Goal: Information Seeking & Learning: Learn about a topic

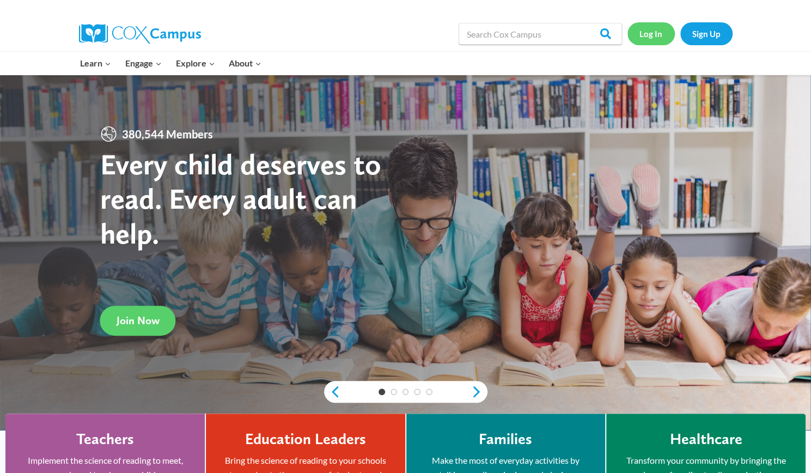
click at [653, 31] on link "Log In" at bounding box center [650, 33] width 47 height 22
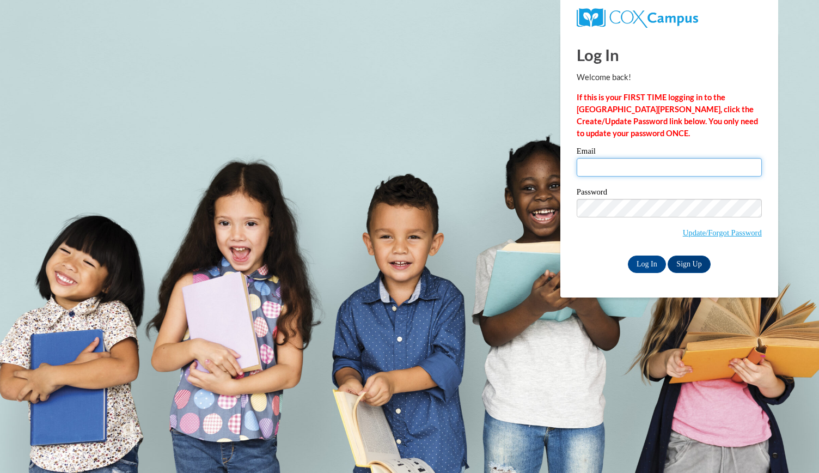
click at [621, 169] on input "Email" at bounding box center [669, 167] width 185 height 19
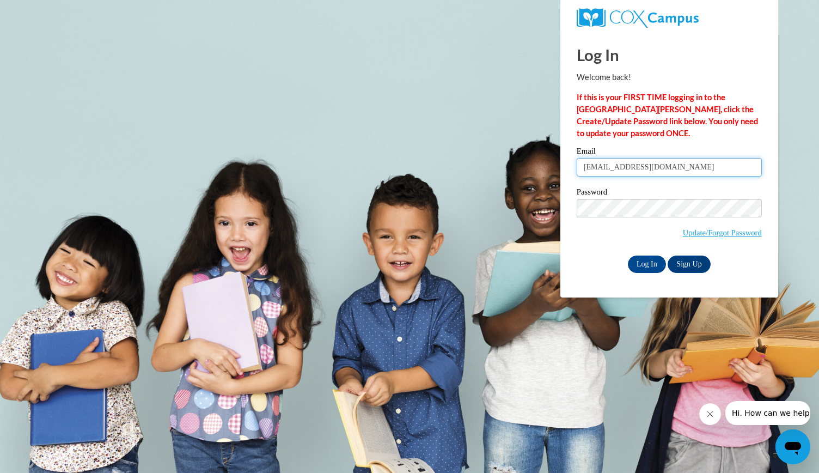
type input "mooreal9@vcu.edu"
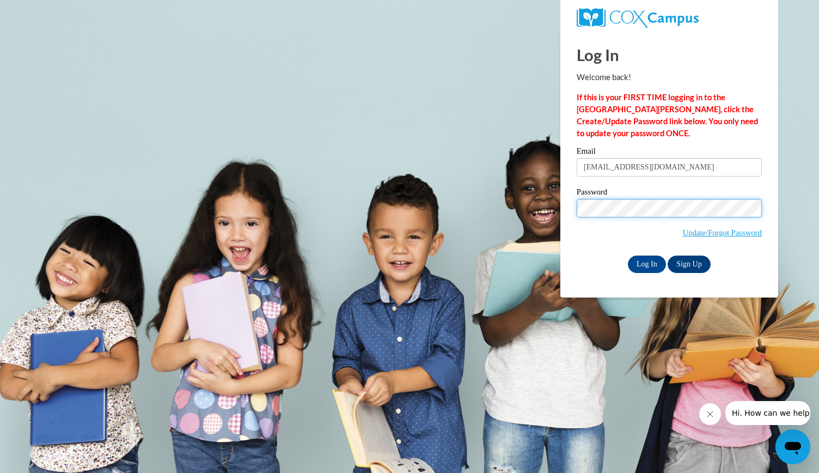
click at [628, 255] on input "Log In" at bounding box center [647, 263] width 38 height 17
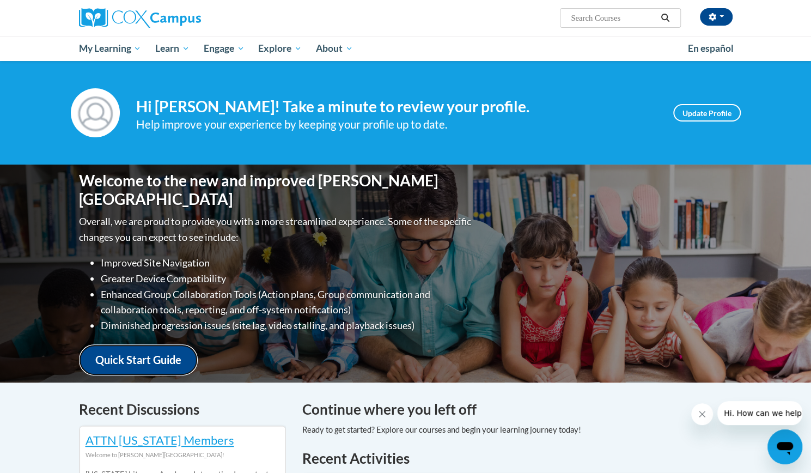
click at [155, 354] on link "Quick Start Guide" at bounding box center [138, 359] width 119 height 31
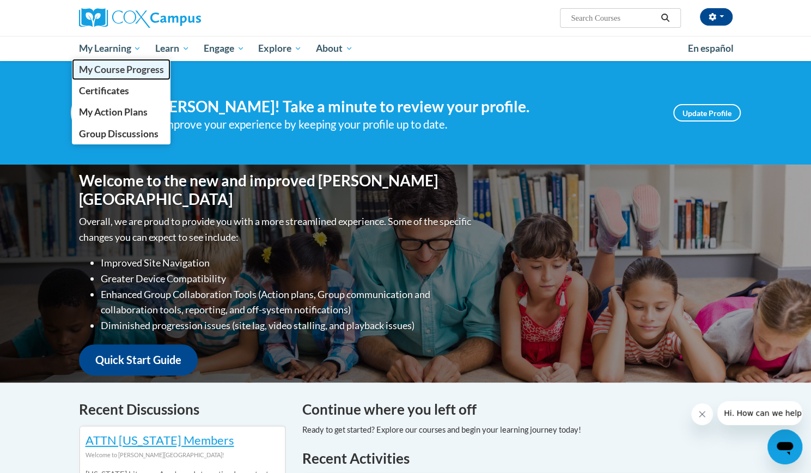
click at [119, 74] on span "My Course Progress" at bounding box center [120, 69] width 85 height 11
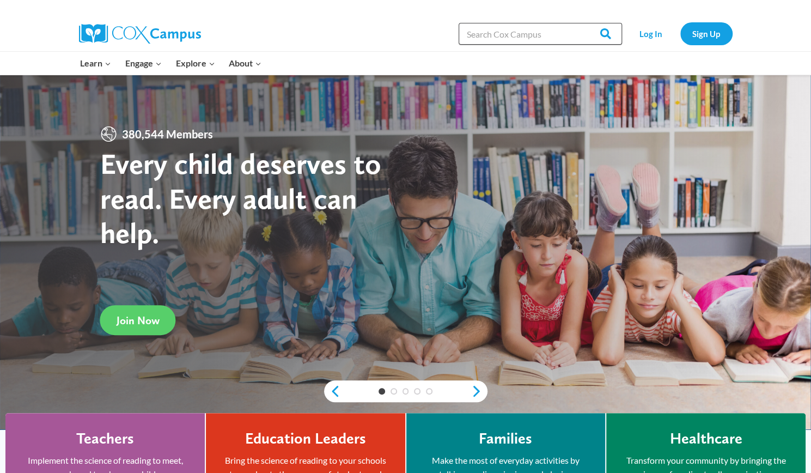
click at [522, 32] on input "Search in [URL][DOMAIN_NAME]" at bounding box center [539, 34] width 163 height 22
type input "meaningful"
click at [579, 23] on input "Search" at bounding box center [600, 34] width 42 height 22
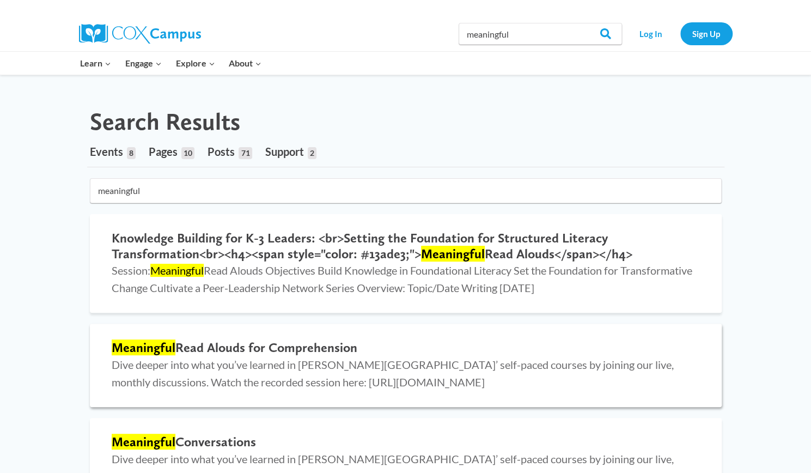
click at [252, 353] on h2 "Meaningful Read Alouds for Comprehension" at bounding box center [406, 348] width 588 height 16
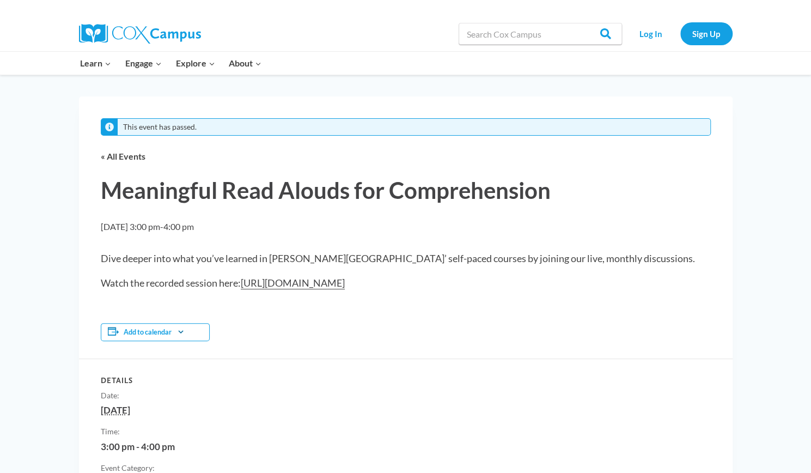
click at [266, 280] on link "https://youtu.be/Et2Kp7bZ50I" at bounding box center [293, 283] width 104 height 13
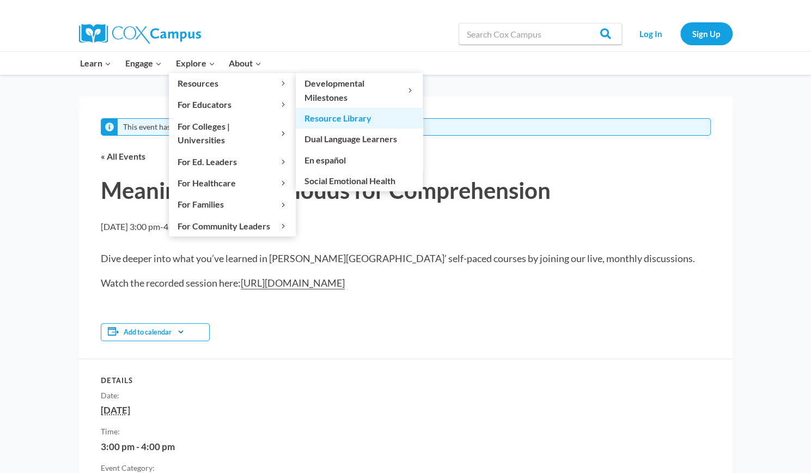
click at [313, 116] on link "Resource Library" at bounding box center [359, 118] width 127 height 21
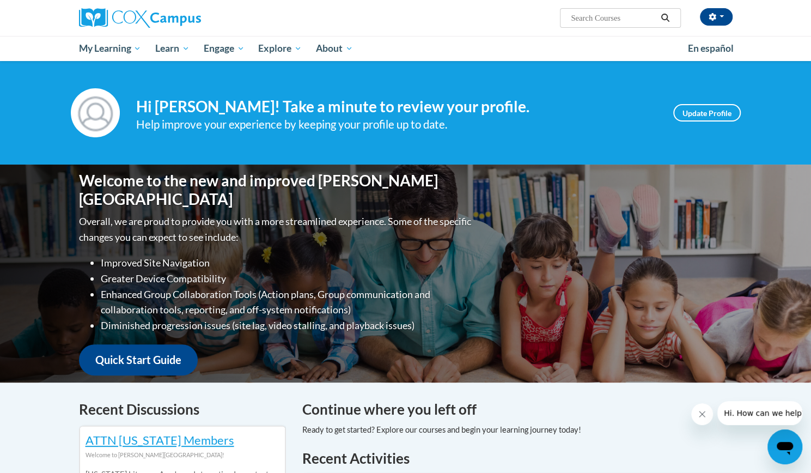
click at [625, 22] on input "Search..." at bounding box center [612, 17] width 87 height 13
type input "meaningful"
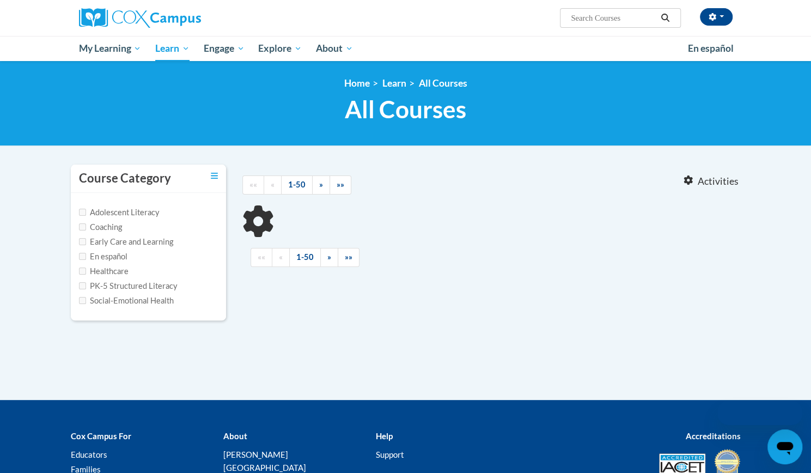
click at [810, 29] on html "Alison Moore (America/New_York UTC-04:00) My Profile Inbox My Transcripts Log O…" at bounding box center [405, 236] width 811 height 473
type input "meaningful"
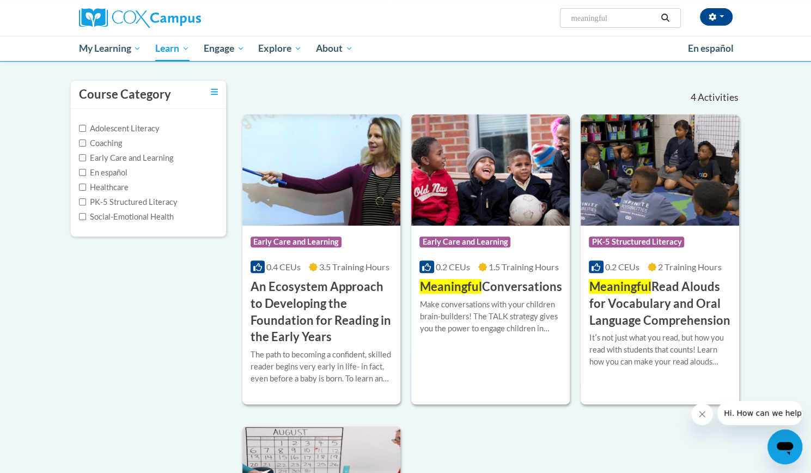
scroll to position [78, 0]
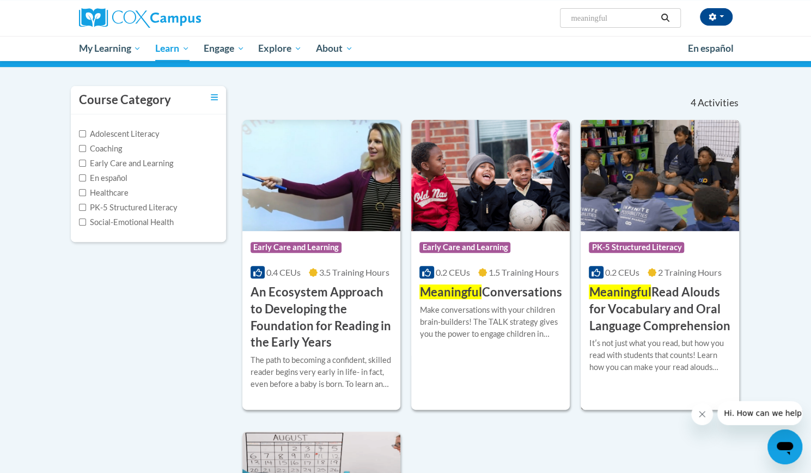
click at [623, 178] on img at bounding box center [659, 175] width 158 height 111
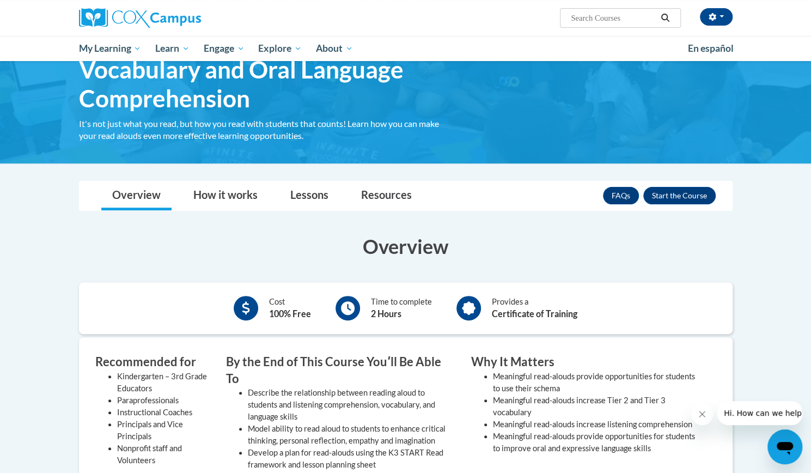
scroll to position [94, 0]
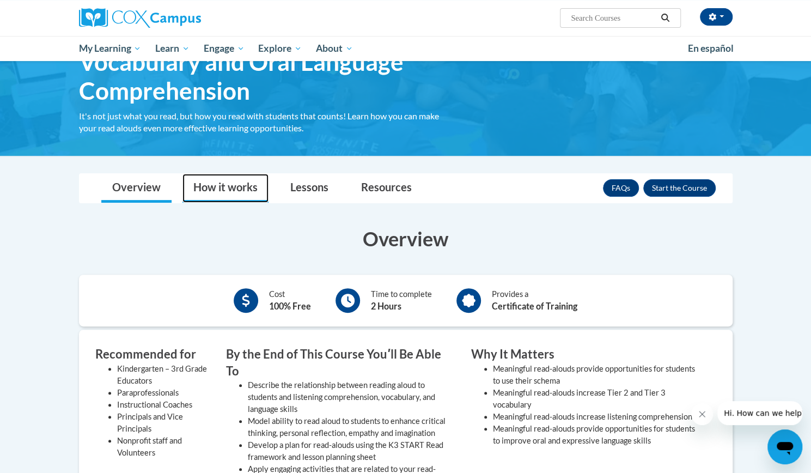
click at [233, 187] on link "How it works" at bounding box center [225, 188] width 86 height 29
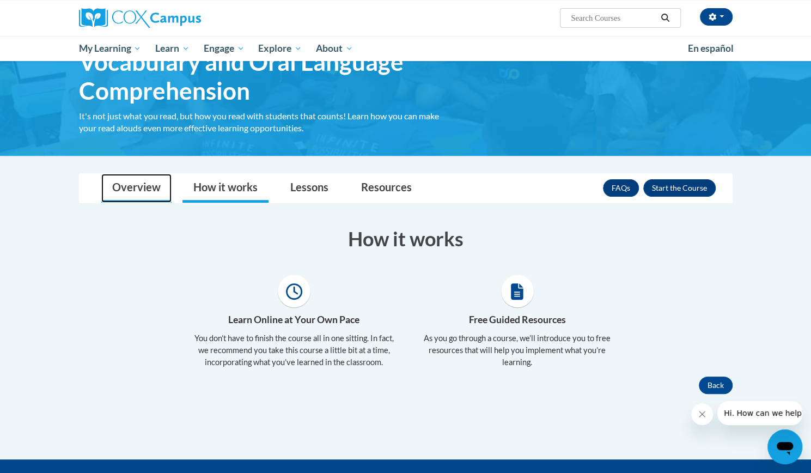
click at [142, 187] on link "Overview" at bounding box center [136, 188] width 70 height 29
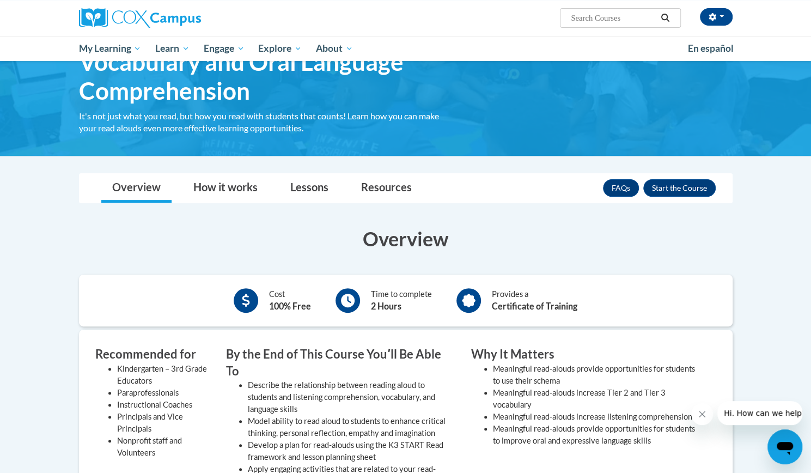
click at [488, 311] on div "Provides a Certificate of Training" at bounding box center [516, 300] width 137 height 30
click at [462, 293] on icon at bounding box center [469, 300] width 14 height 14
click at [303, 184] on link "Lessons" at bounding box center [309, 188] width 60 height 29
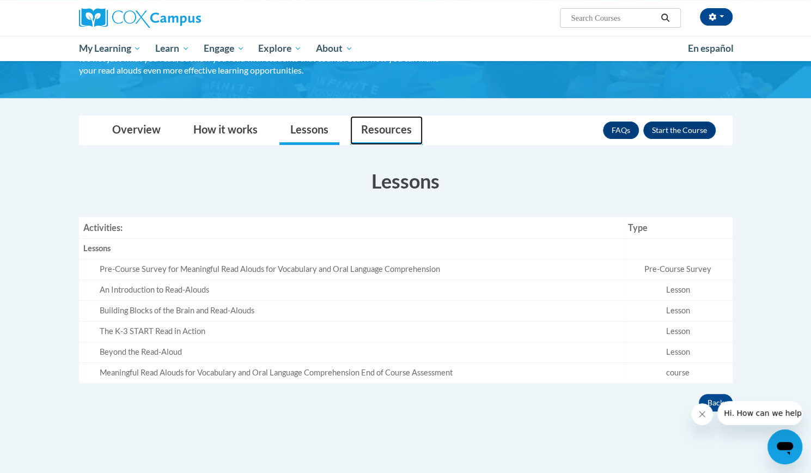
click at [387, 124] on link "Resources" at bounding box center [386, 130] width 72 height 29
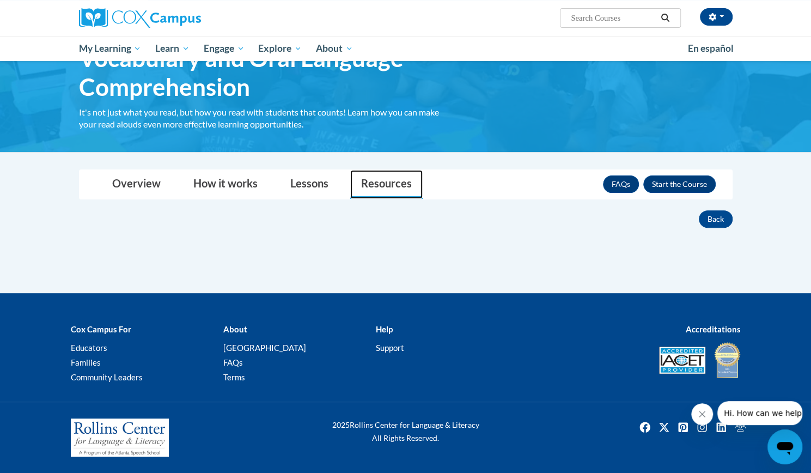
scroll to position [96, 0]
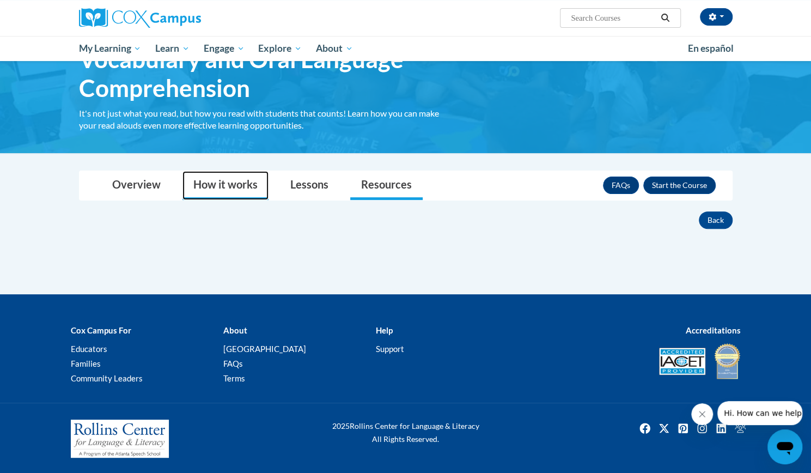
click at [201, 182] on link "How it works" at bounding box center [225, 185] width 86 height 29
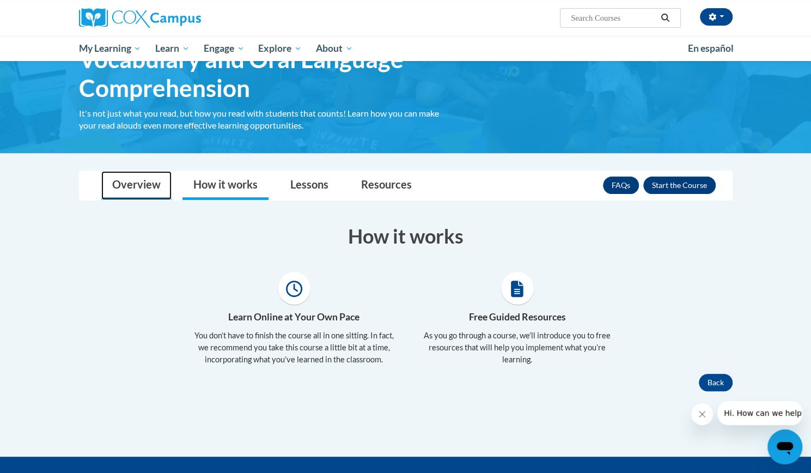
click at [132, 181] on link "Overview" at bounding box center [136, 185] width 70 height 29
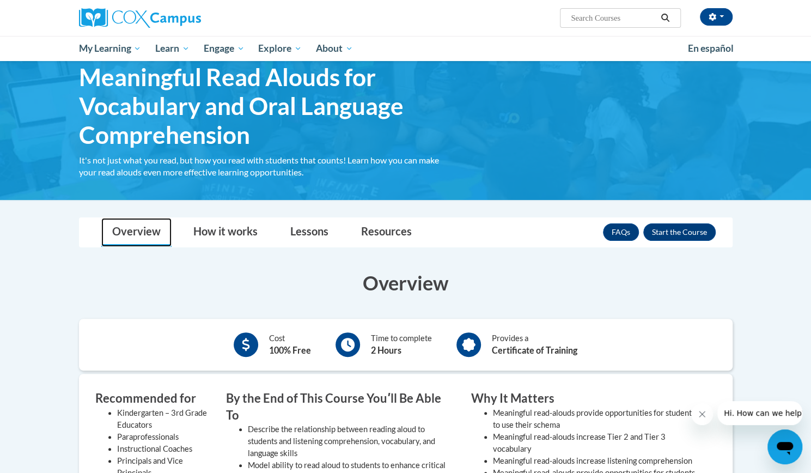
scroll to position [39, 0]
